Goal: Task Accomplishment & Management: Complete application form

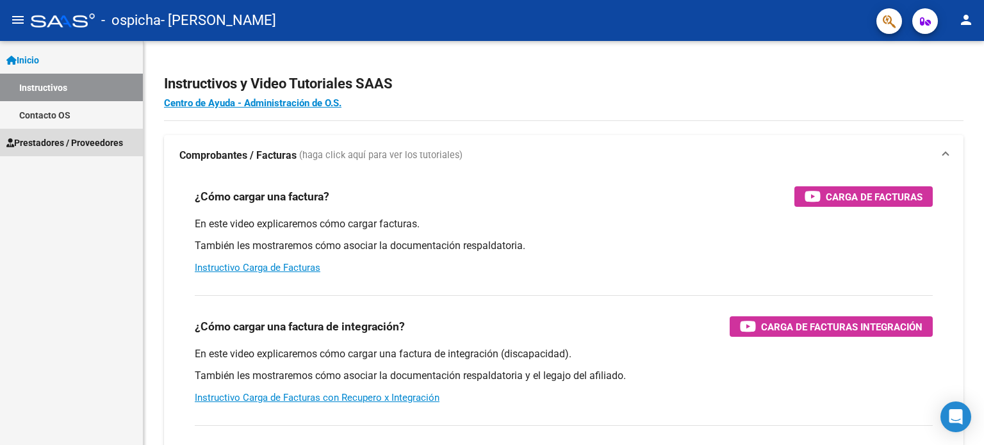
click at [53, 143] on span "Prestadores / Proveedores" at bounding box center [64, 143] width 117 height 14
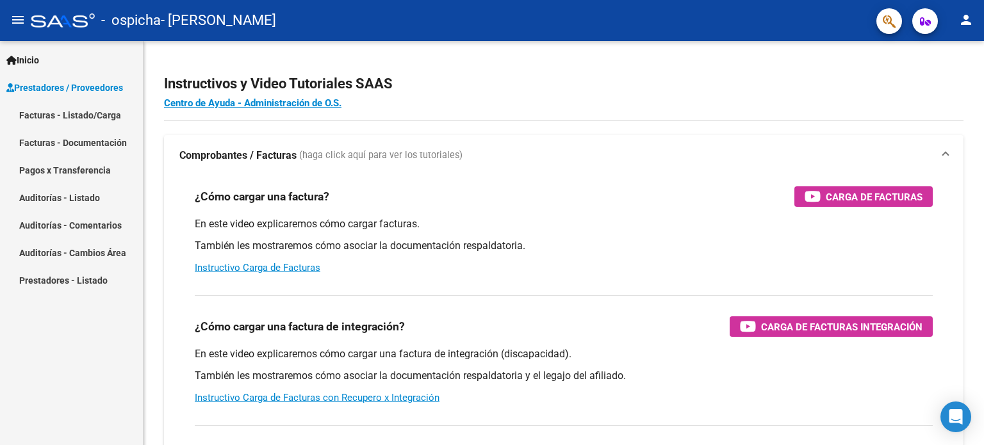
click at [59, 118] on link "Facturas - Listado/Carga" at bounding box center [71, 115] width 143 height 28
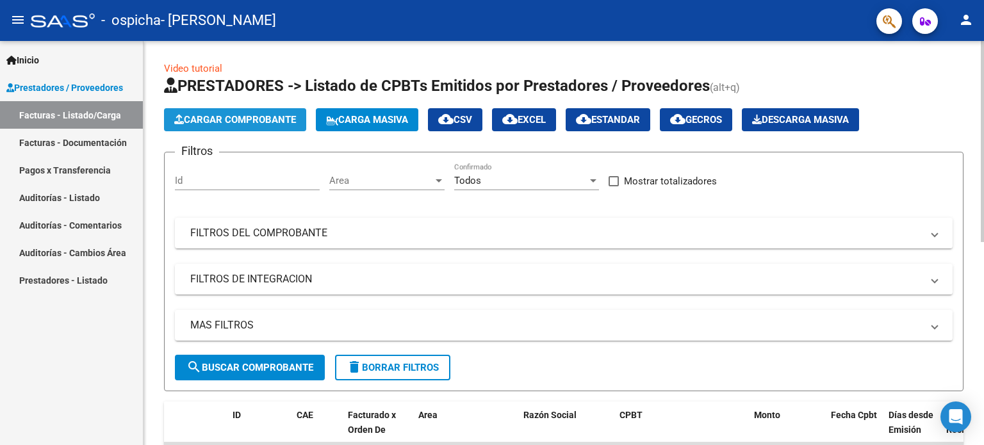
click at [220, 122] on span "Cargar Comprobante" at bounding box center [235, 120] width 122 height 12
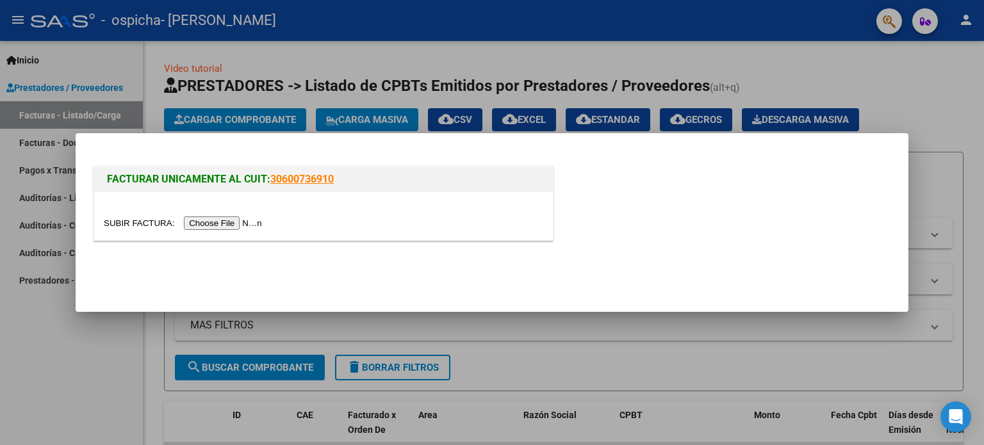
click at [218, 226] on input "file" at bounding box center [185, 222] width 162 height 13
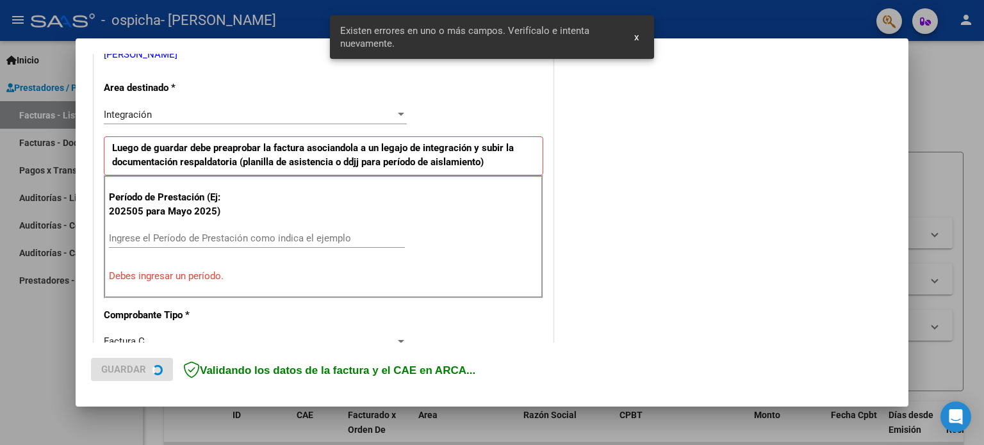
scroll to position [276, 0]
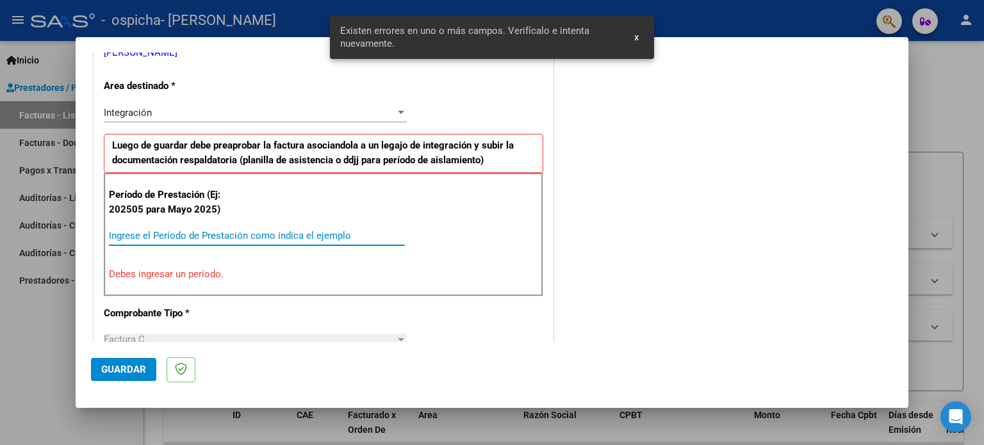
click at [147, 234] on input "Ingrese el Período de Prestación como indica el ejemplo" at bounding box center [257, 236] width 296 height 12
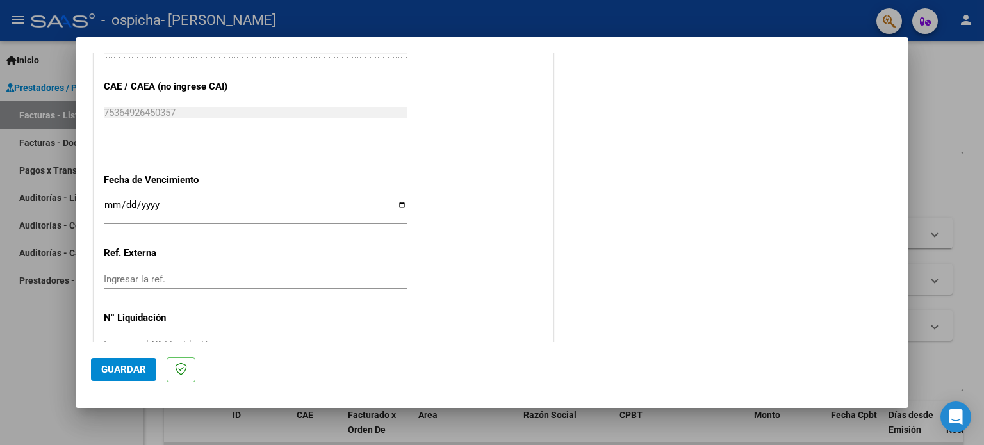
scroll to position [772, 0]
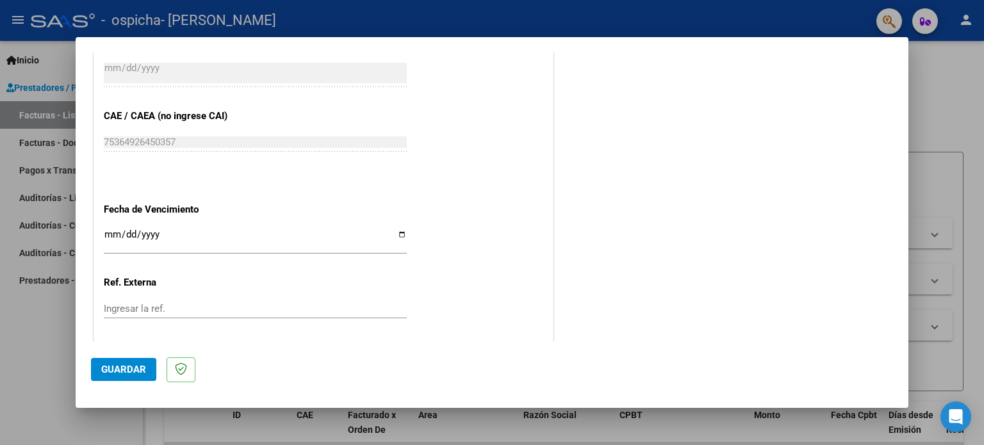
type input "202508"
click at [114, 368] on span "Guardar" at bounding box center [123, 370] width 45 height 12
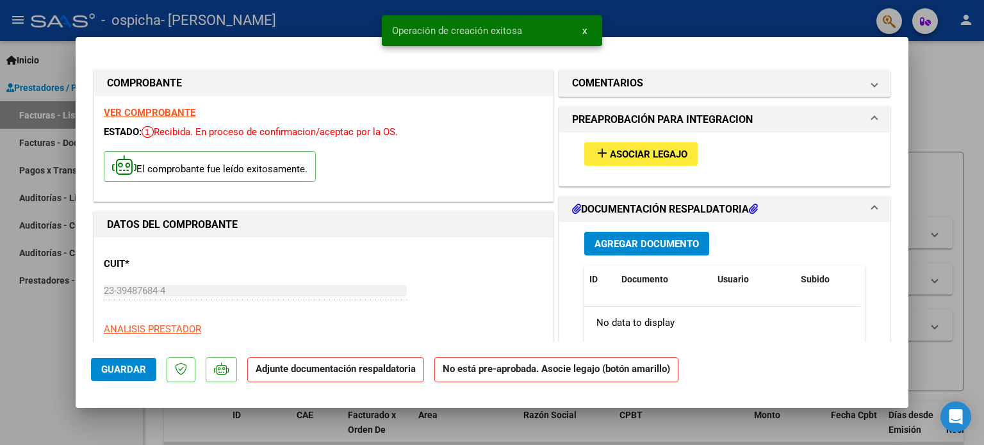
click at [654, 159] on span "Asociar Legajo" at bounding box center [648, 155] width 77 height 12
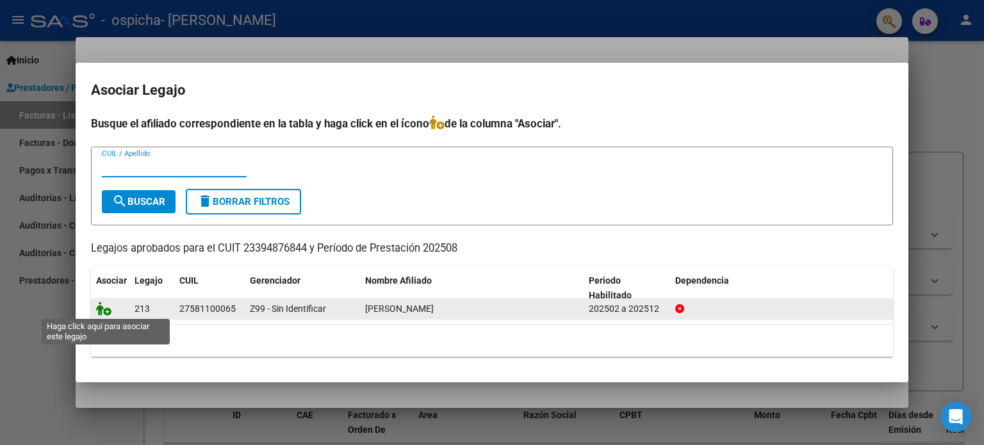
click at [102, 308] on icon at bounding box center [103, 309] width 15 height 14
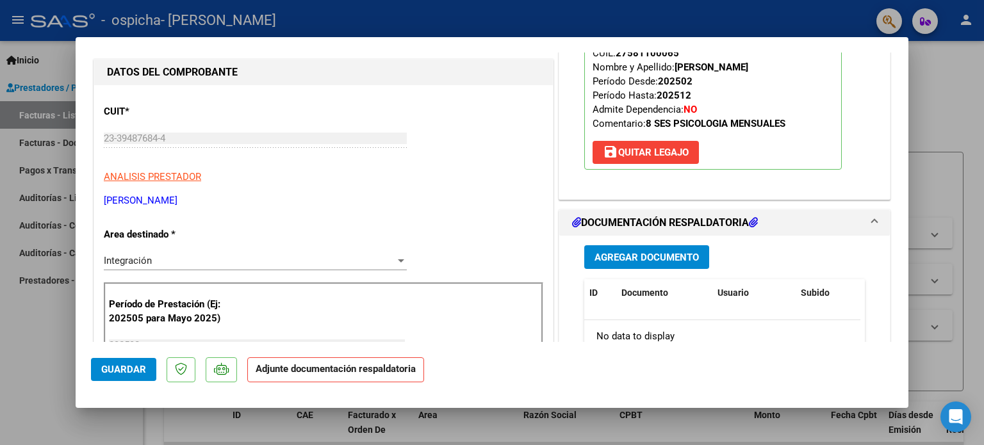
scroll to position [128, 0]
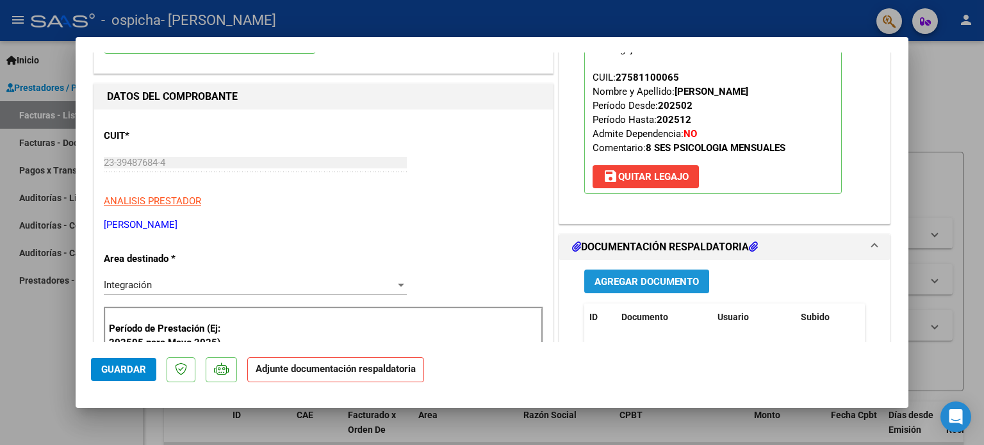
click at [674, 276] on span "Agregar Documento" at bounding box center [646, 282] width 104 height 12
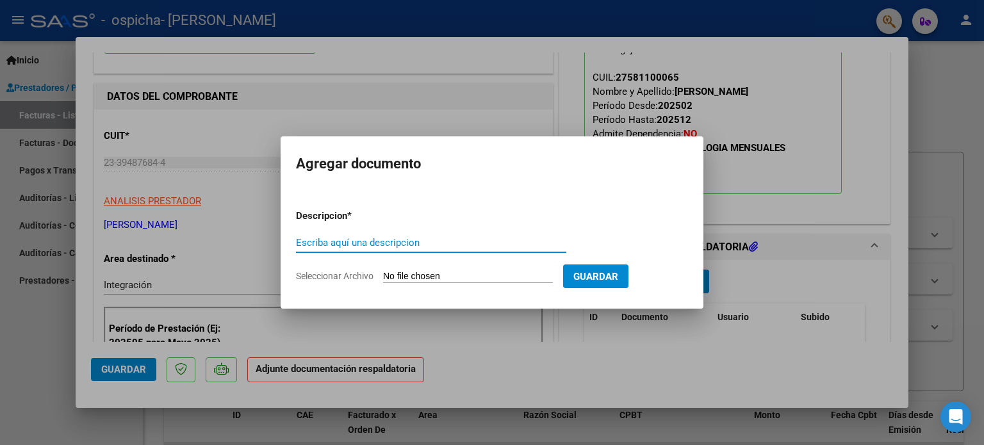
click at [407, 241] on input "Escriba aquí una descripcion" at bounding box center [431, 243] width 270 height 12
type input "Planilla asistencia agosto"
click at [515, 279] on input "Seleccionar Archivo" at bounding box center [468, 277] width 170 height 12
type input "C:\fakepath\08 planilla [PERSON_NAME].pdf"
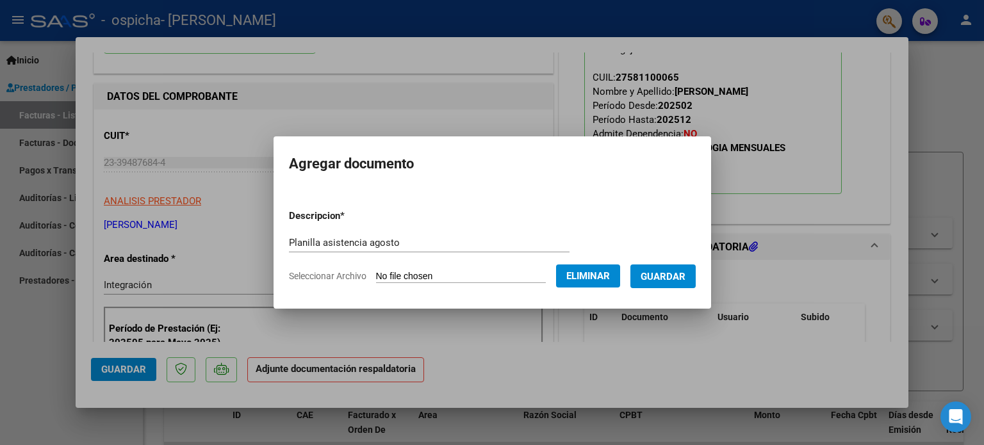
click at [671, 273] on span "Guardar" at bounding box center [662, 277] width 45 height 12
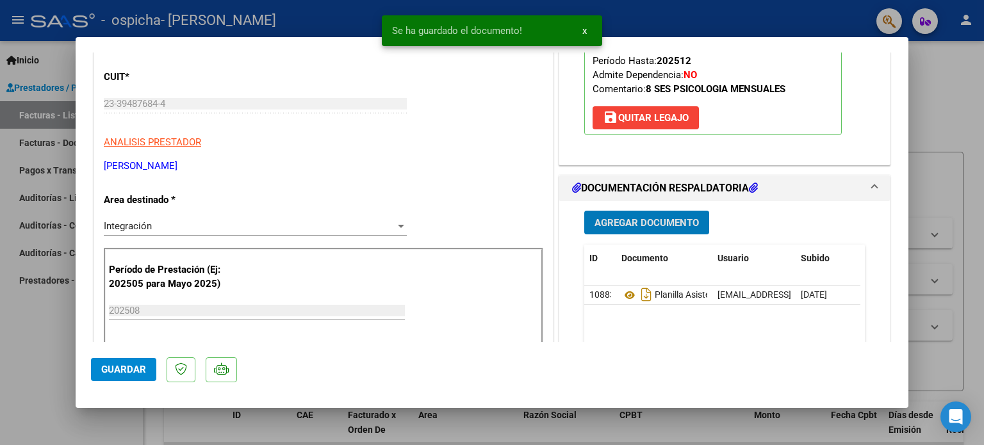
scroll to position [320, 0]
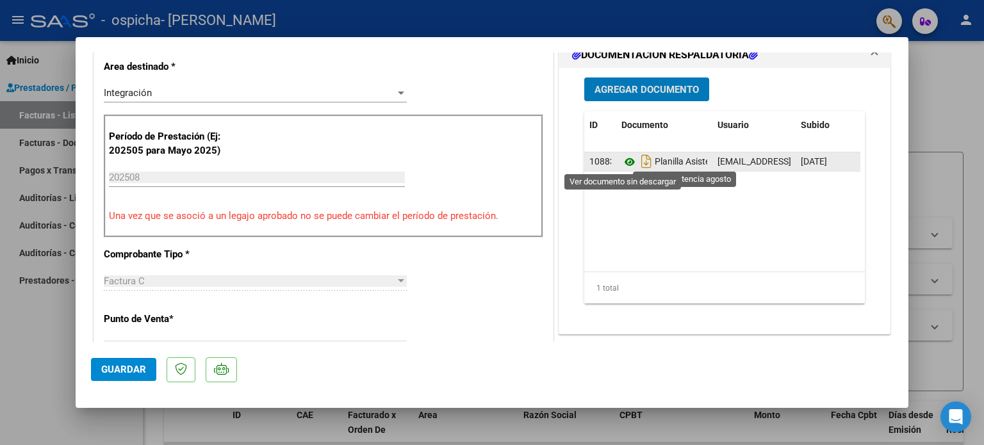
click at [622, 161] on icon at bounding box center [629, 161] width 17 height 15
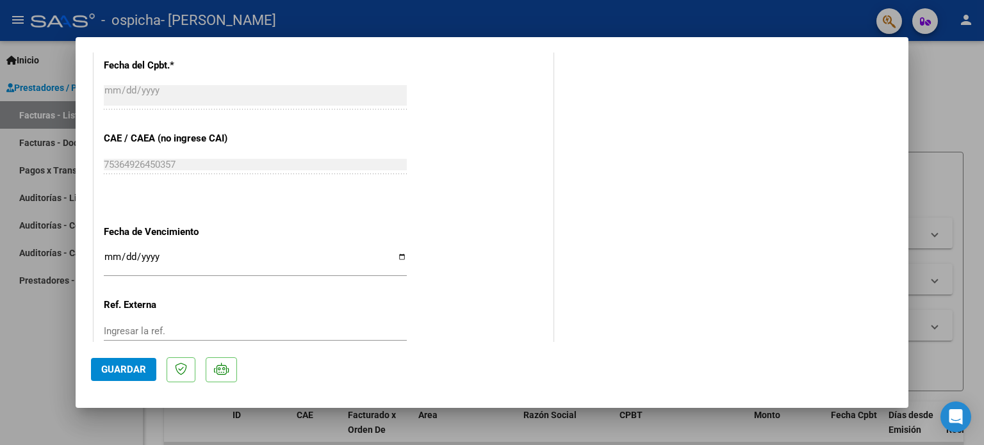
scroll to position [855, 0]
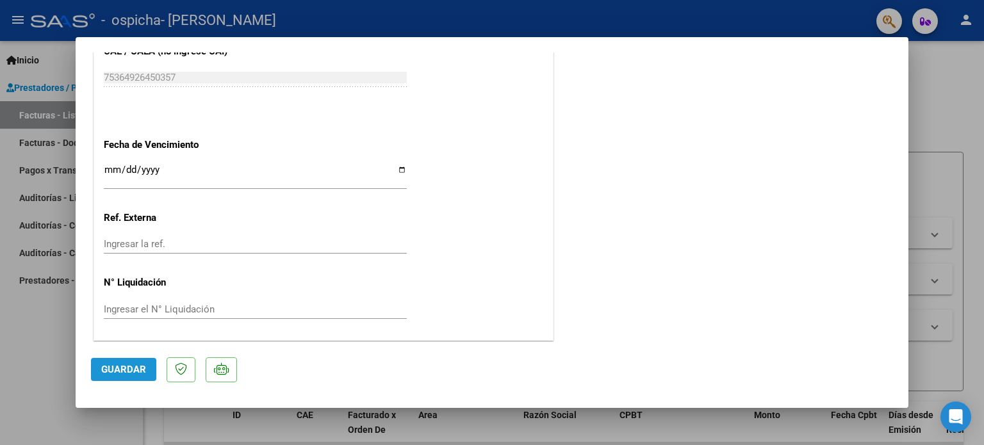
click at [127, 363] on button "Guardar" at bounding box center [123, 369] width 65 height 23
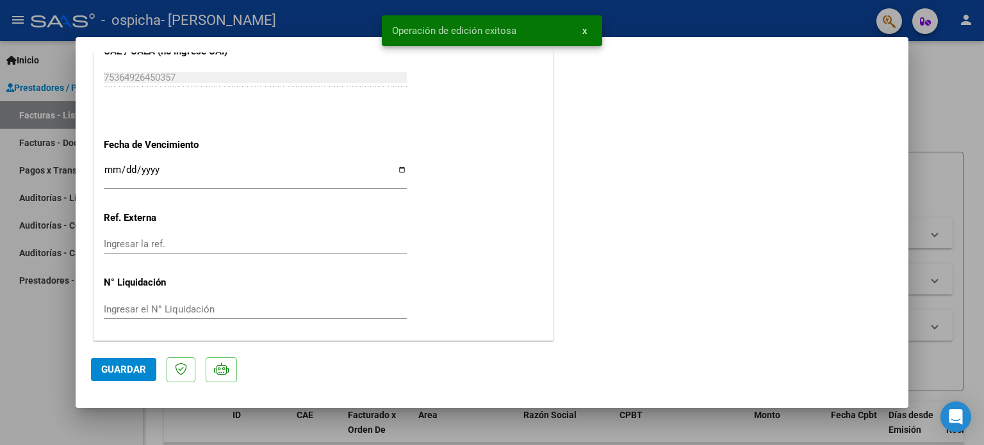
click at [947, 94] on div at bounding box center [492, 222] width 984 height 445
type input "$ 0,00"
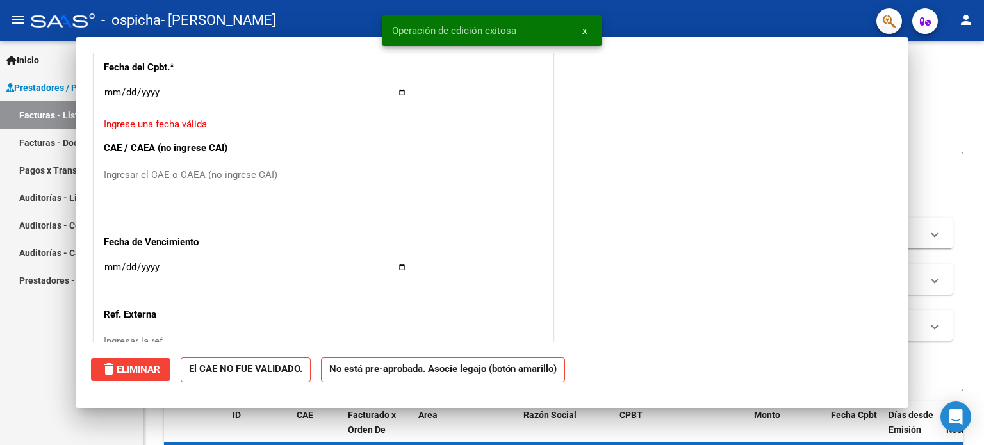
scroll to position [0, 0]
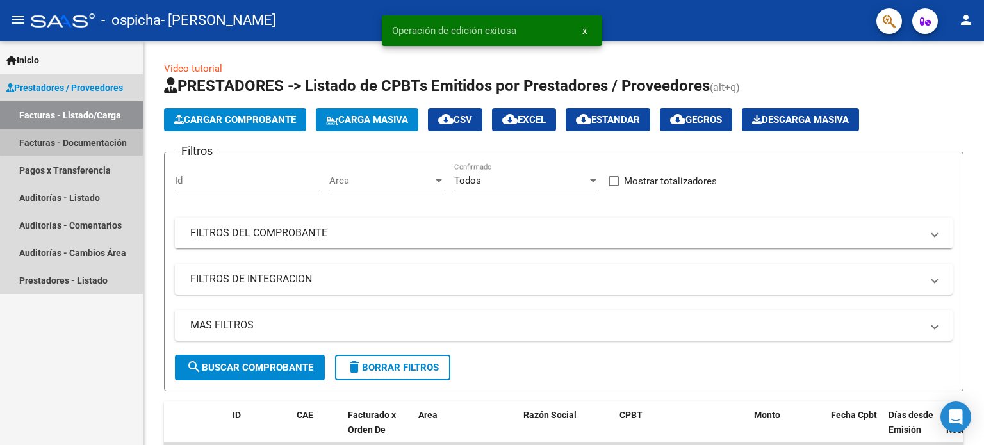
click at [99, 140] on link "Facturas - Documentación" at bounding box center [71, 143] width 143 height 28
